Goal: Obtain resource: Download file/media

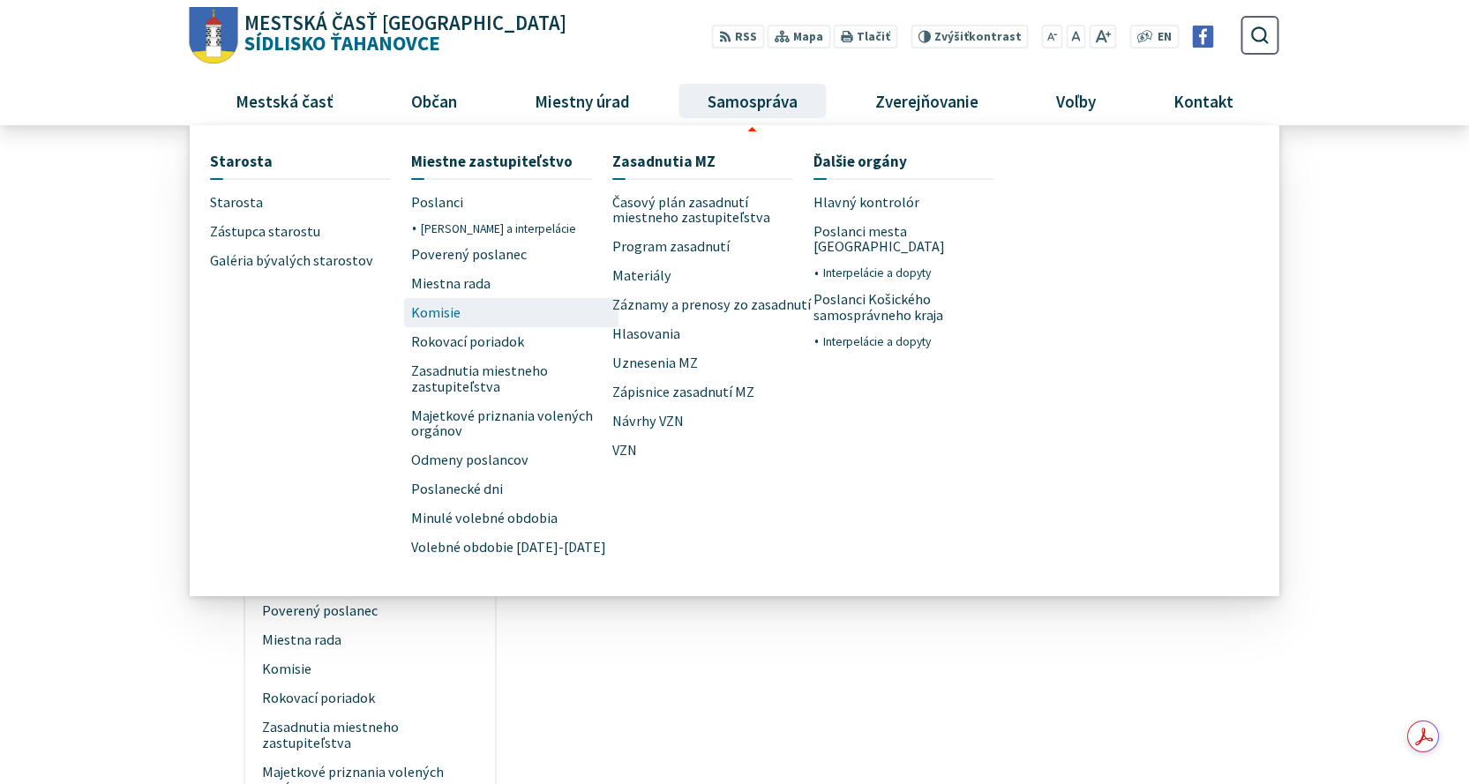
click at [461, 307] on link "Komisie" at bounding box center [511, 312] width 201 height 29
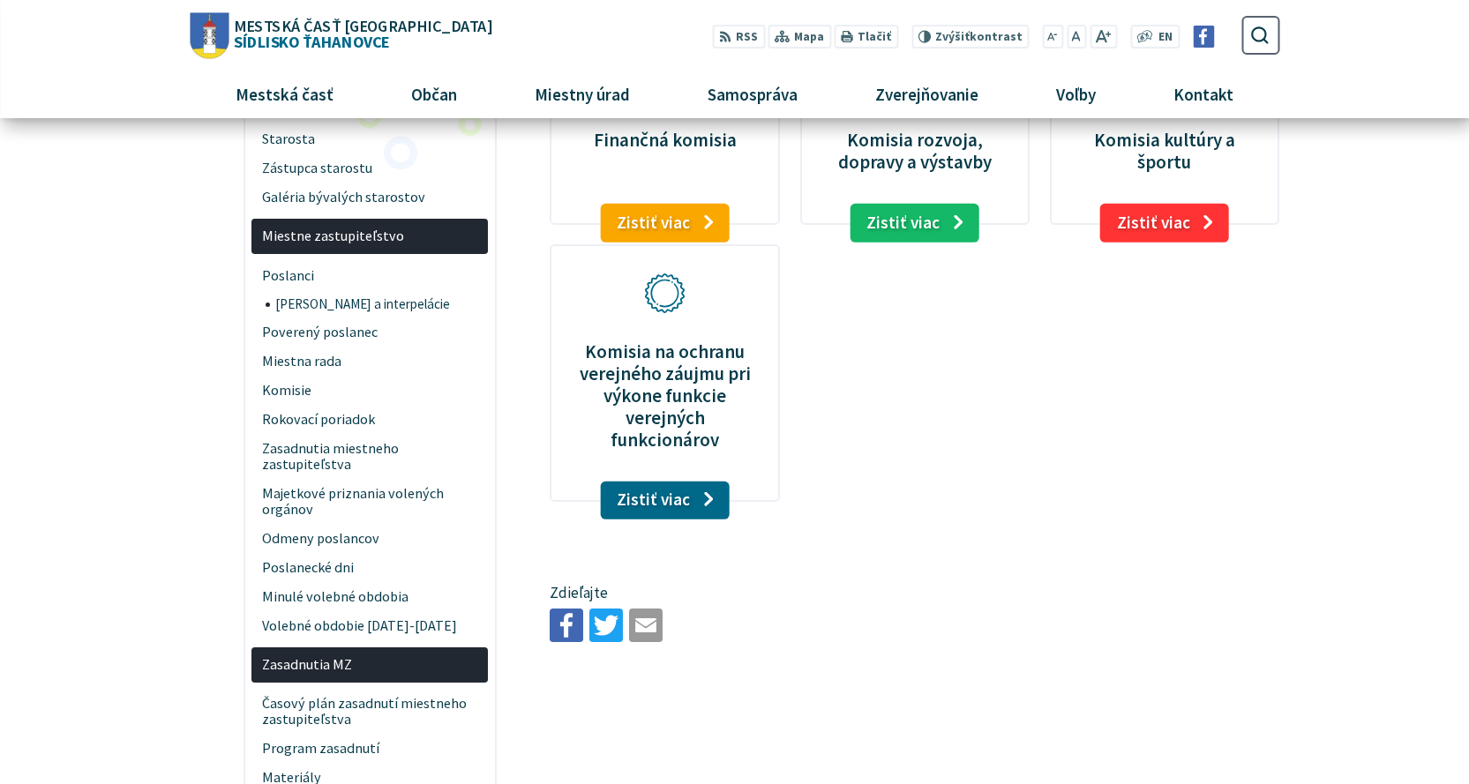
scroll to position [176, 0]
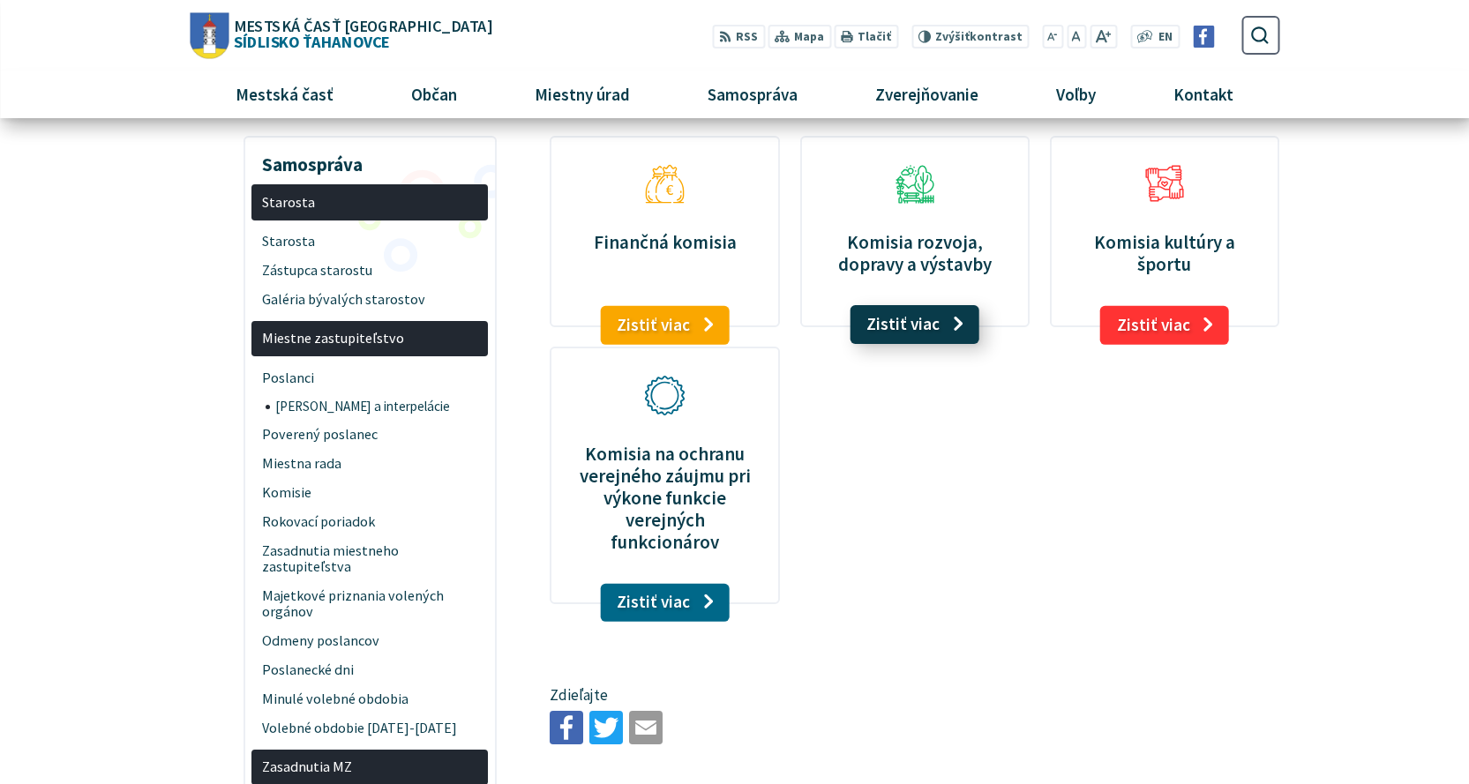
click at [919, 317] on link "Zistiť viac" at bounding box center [915, 324] width 130 height 39
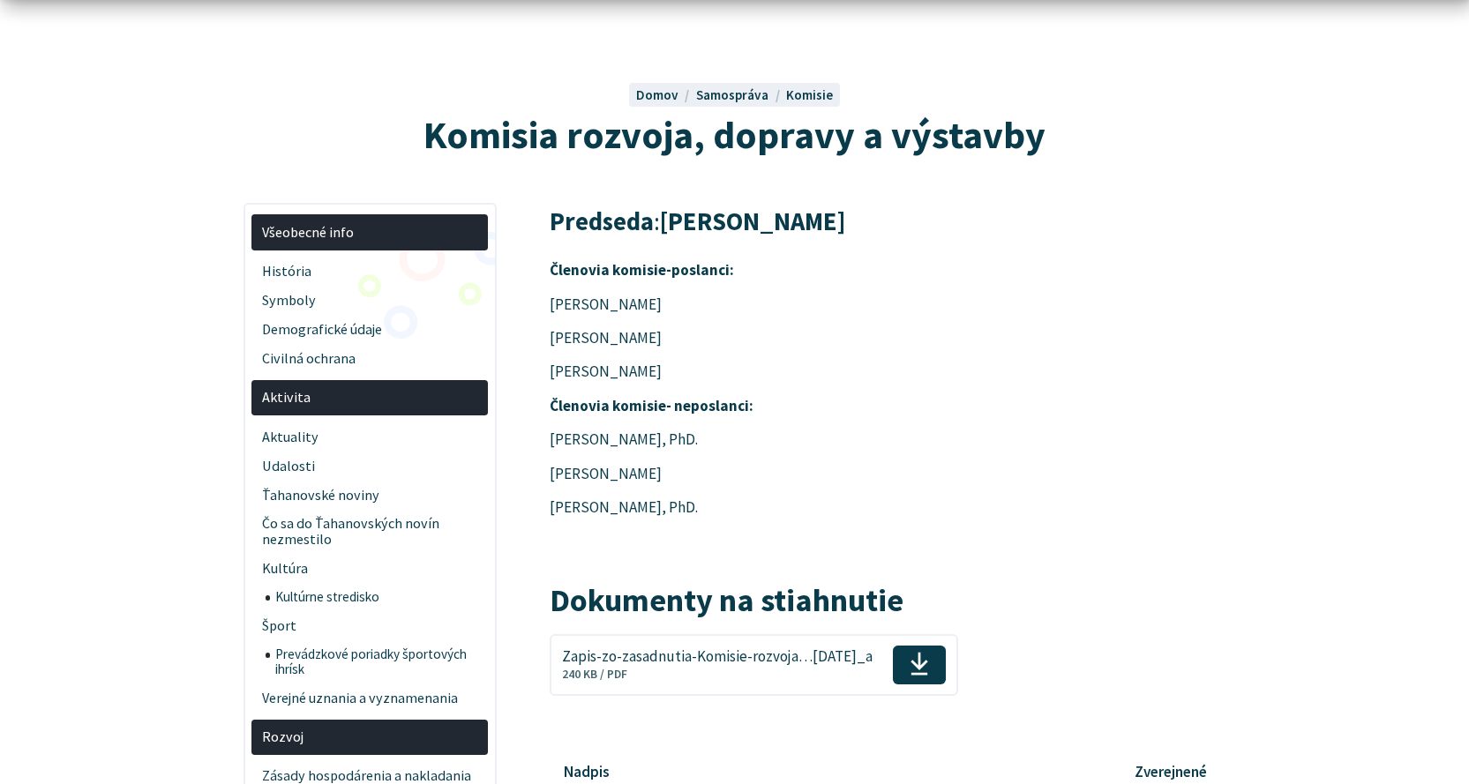
scroll to position [529, 0]
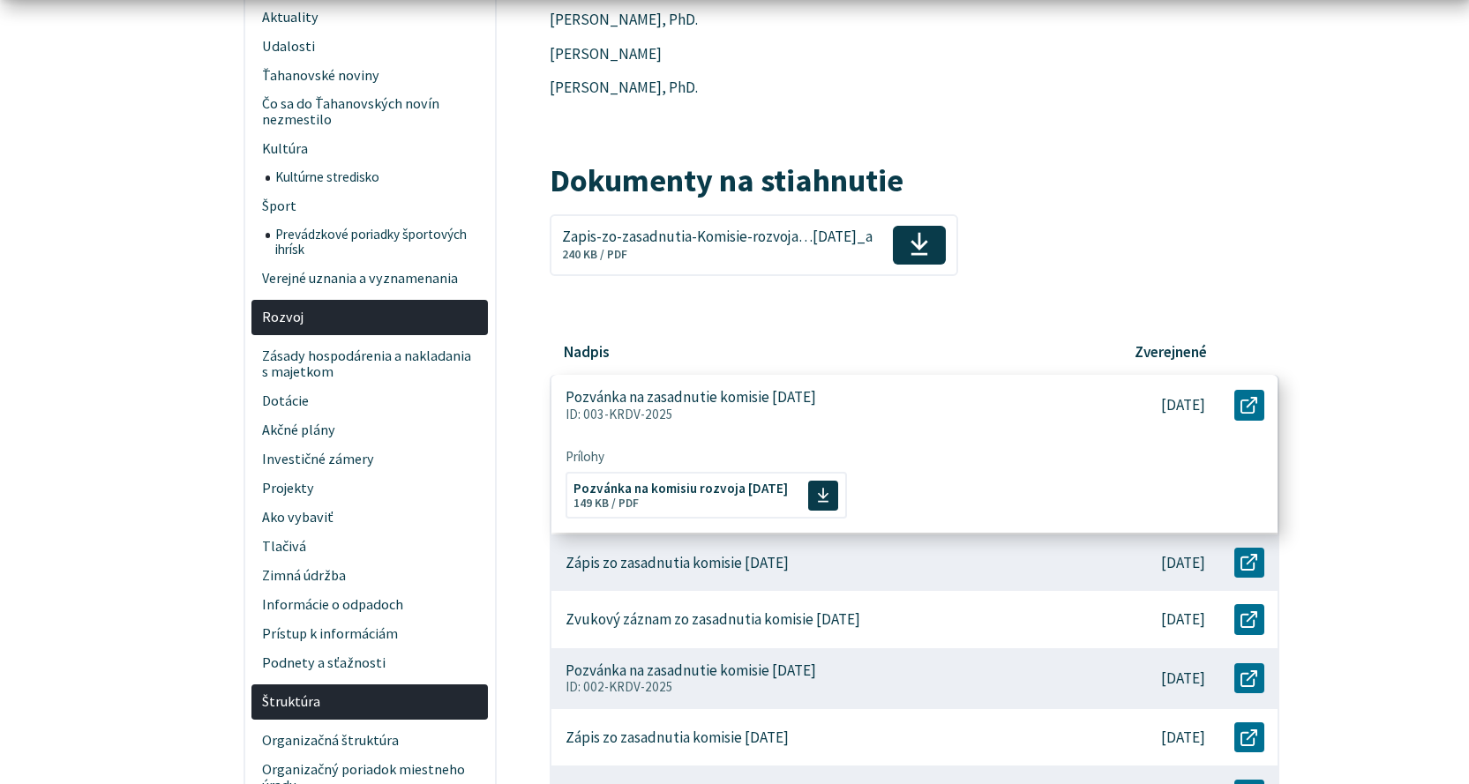
click at [786, 396] on p "Pozvánka na zasadnutie komisie 25. 08. 2025" at bounding box center [691, 397] width 251 height 19
click at [685, 497] on span "Pozvánka na komisiu rozvoja 25.8.2025 Veľkosť a typ súboru 149 KB / PDF" at bounding box center [681, 493] width 214 height 41
click at [659, 501] on span "Pozvánka na komisiu rozvoja 25.8.2025 Veľkosť a typ súboru 149 KB / PDF" at bounding box center [681, 493] width 214 height 41
